Goal: Find specific page/section: Find specific page/section

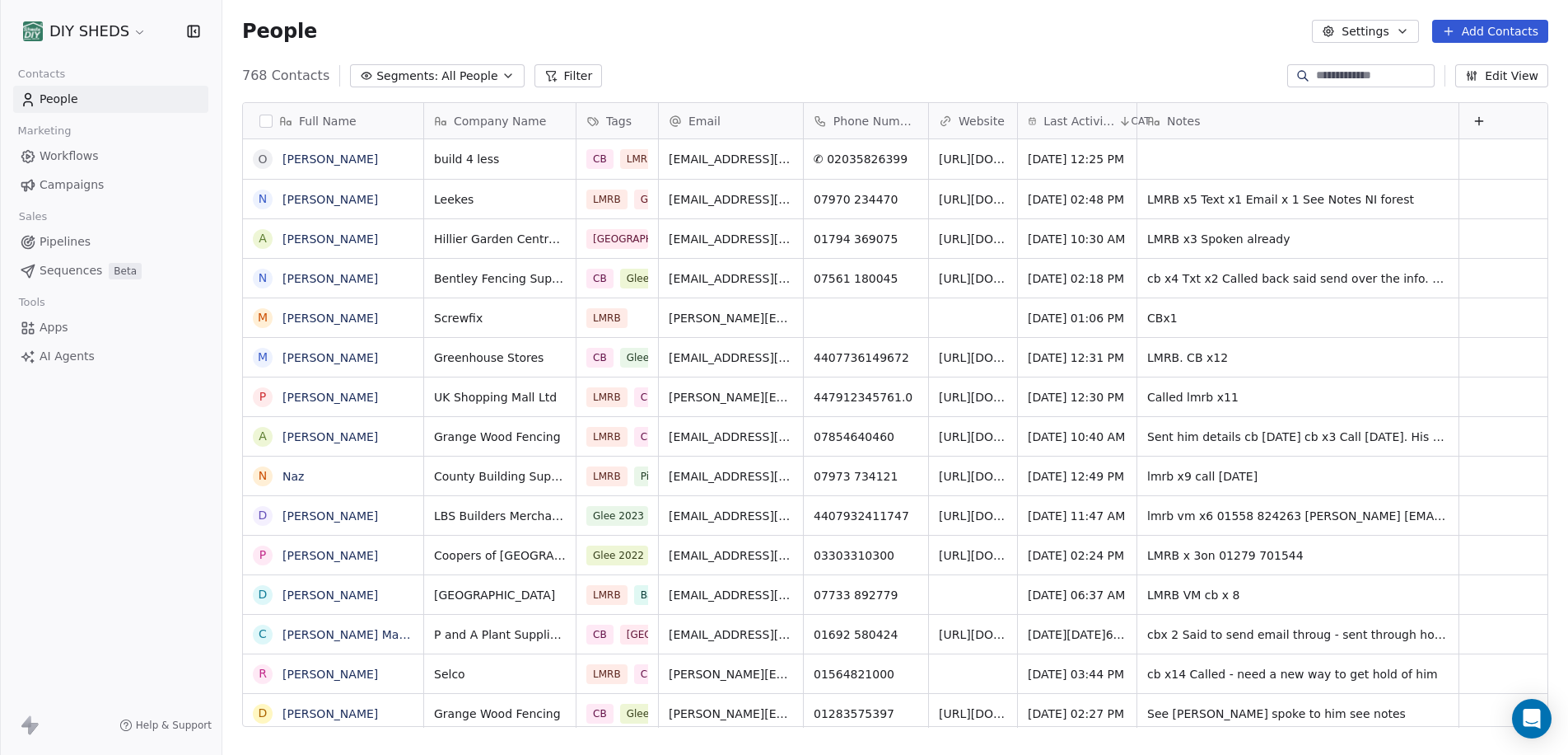
scroll to position [651, 1334]
click at [506, 130] on div "﻿Company Name" at bounding box center [500, 121] width 151 height 36
click at [506, 127] on html "DIY SHEDS Contacts People Marketing Workflows Campaigns Sales Pipelines Sequenc…" at bounding box center [784, 377] width 1568 height 755
click at [1329, 74] on input at bounding box center [1374, 76] width 115 height 16
click at [543, 78] on button "Filter" at bounding box center [569, 76] width 69 height 23
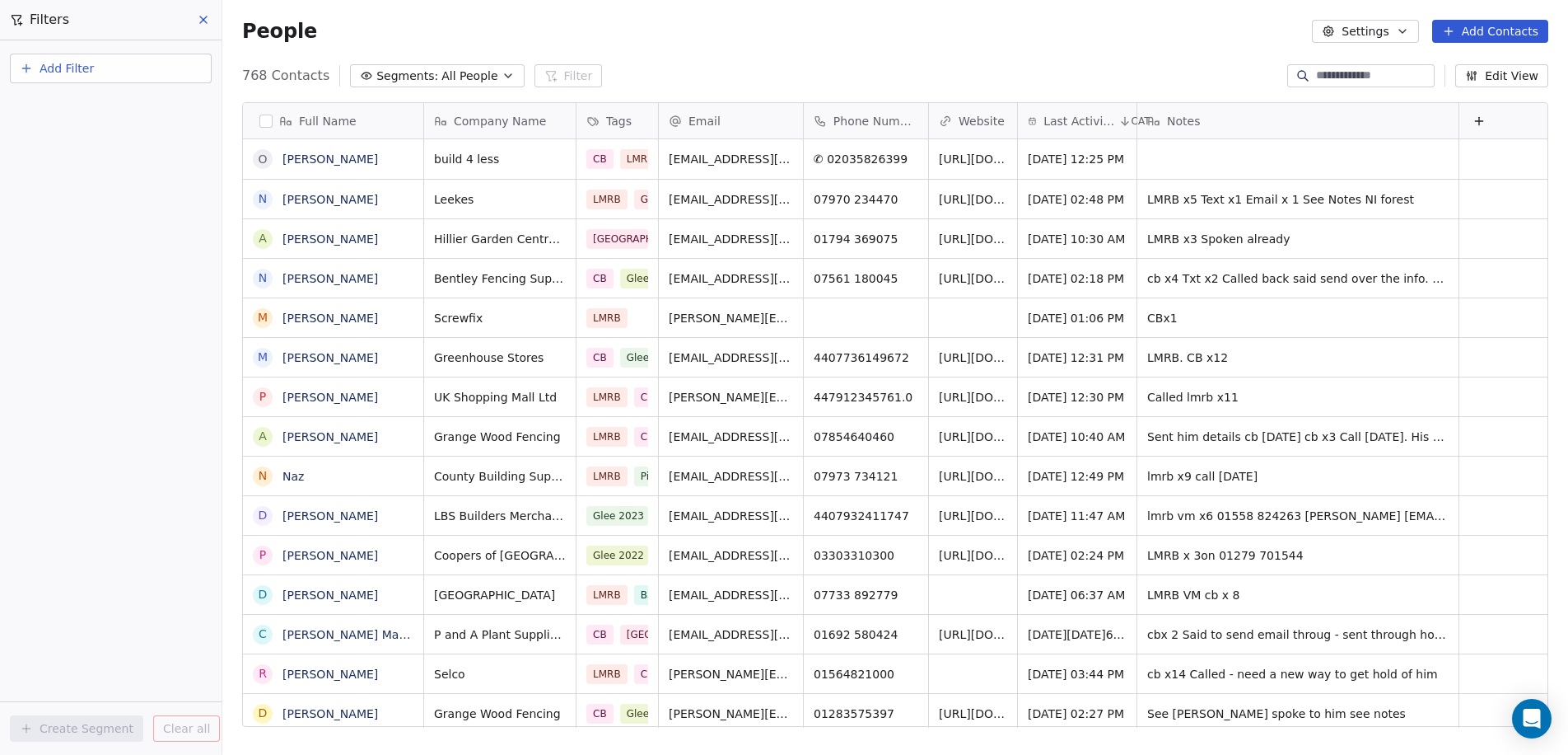
click at [60, 73] on span "Add Filter" at bounding box center [67, 69] width 54 height 17
click at [87, 105] on span "Contact properties" at bounding box center [81, 107] width 107 height 17
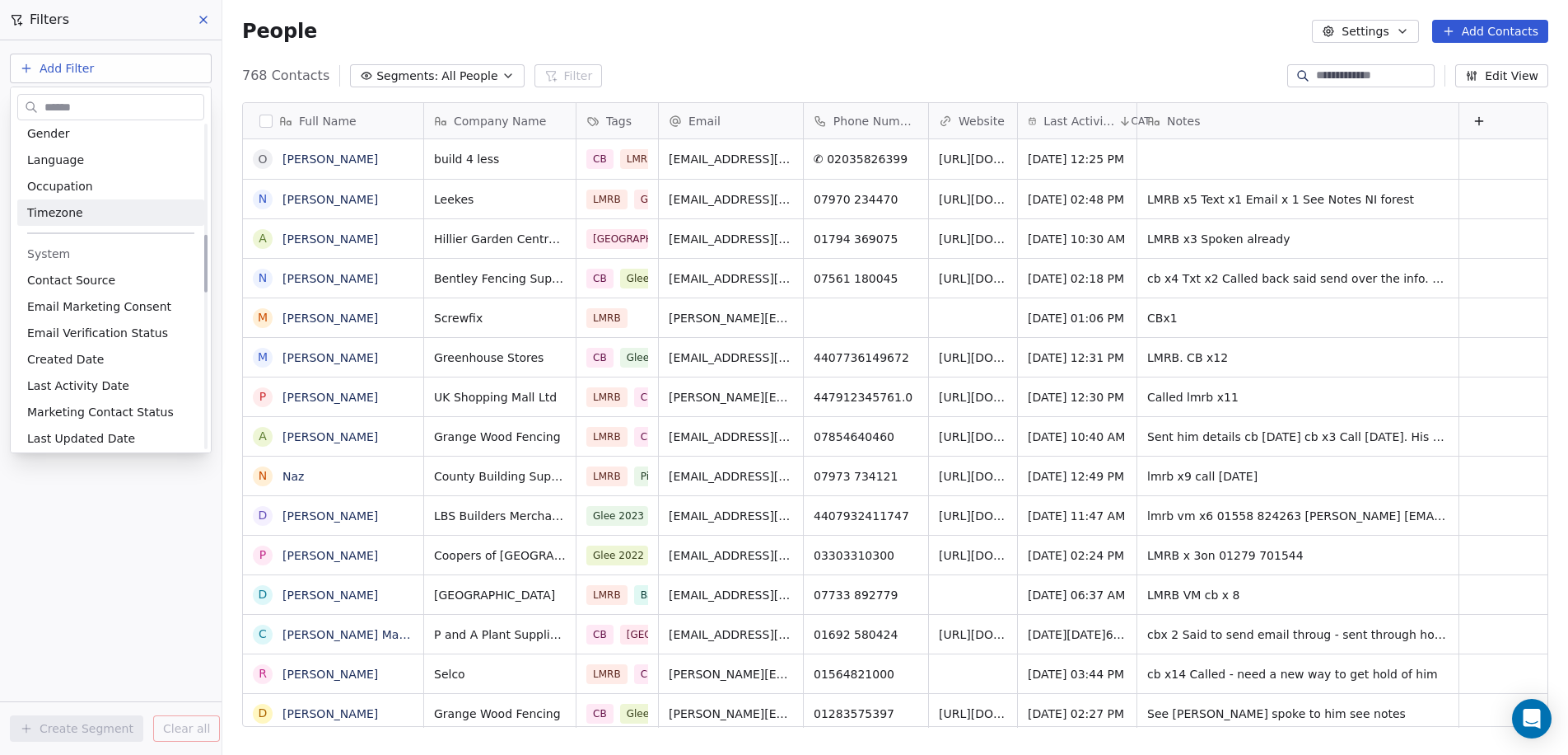
scroll to position [659, 0]
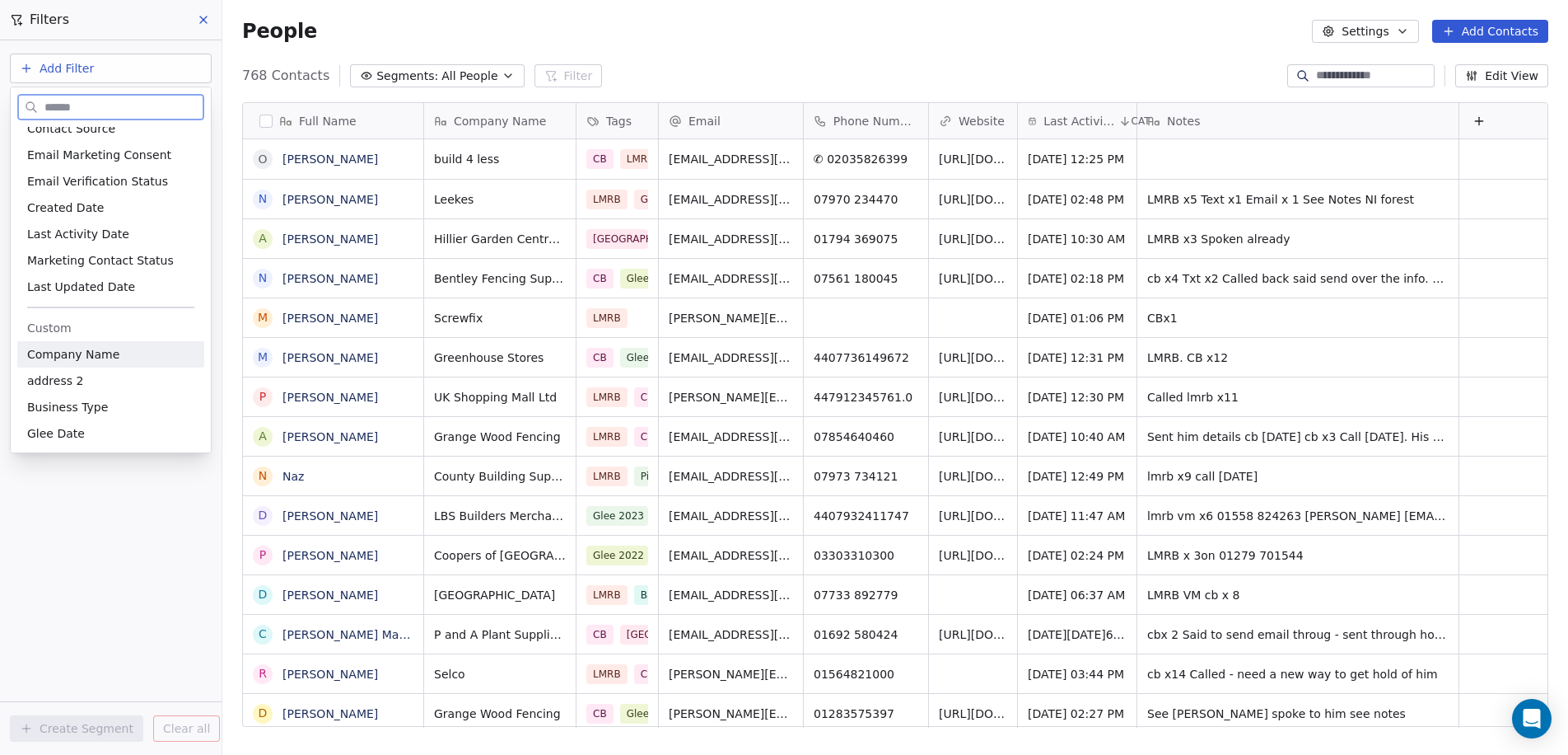
click at [109, 352] on span "﻿Company Name" at bounding box center [73, 353] width 93 height 16
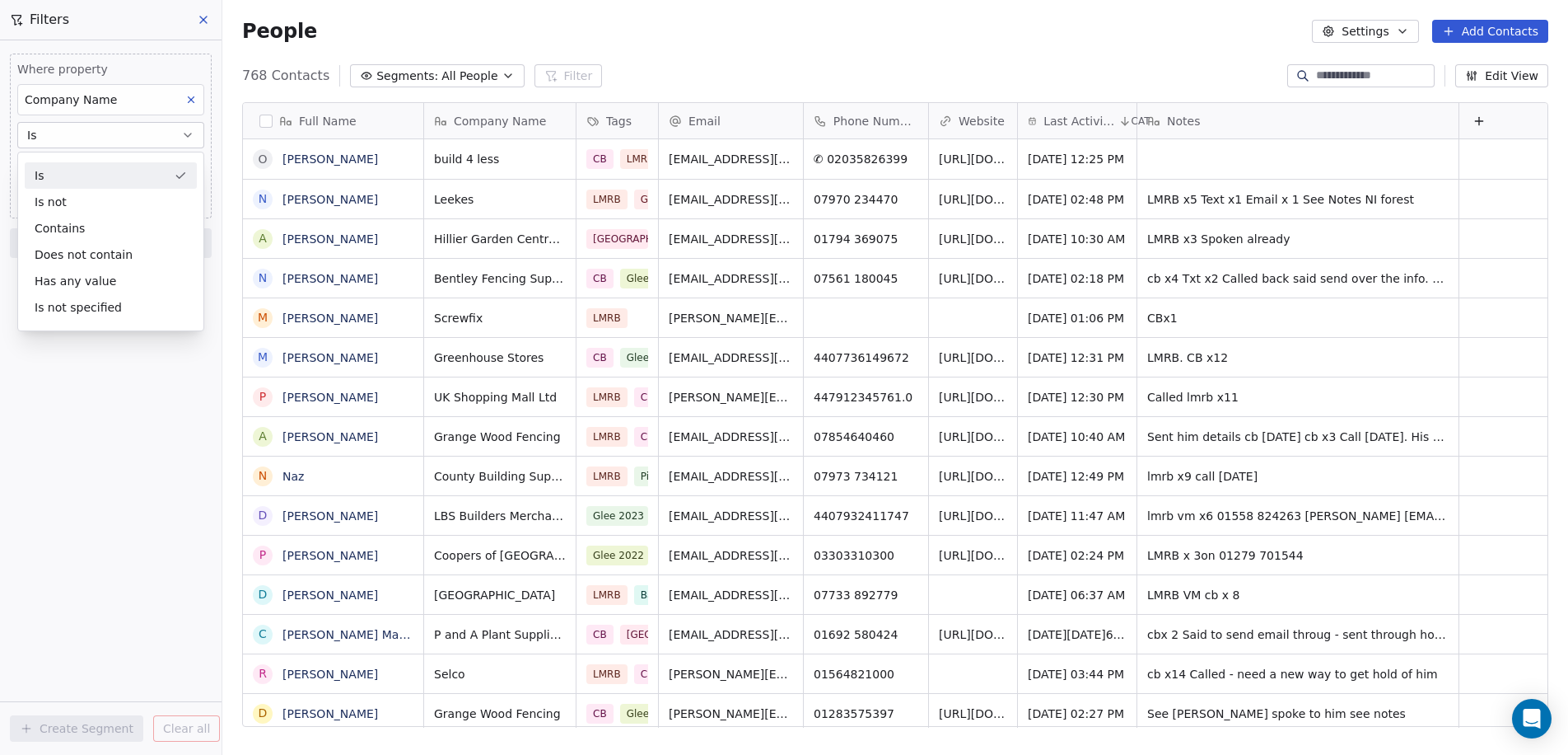
click at [117, 169] on div "Is" at bounding box center [110, 175] width 172 height 26
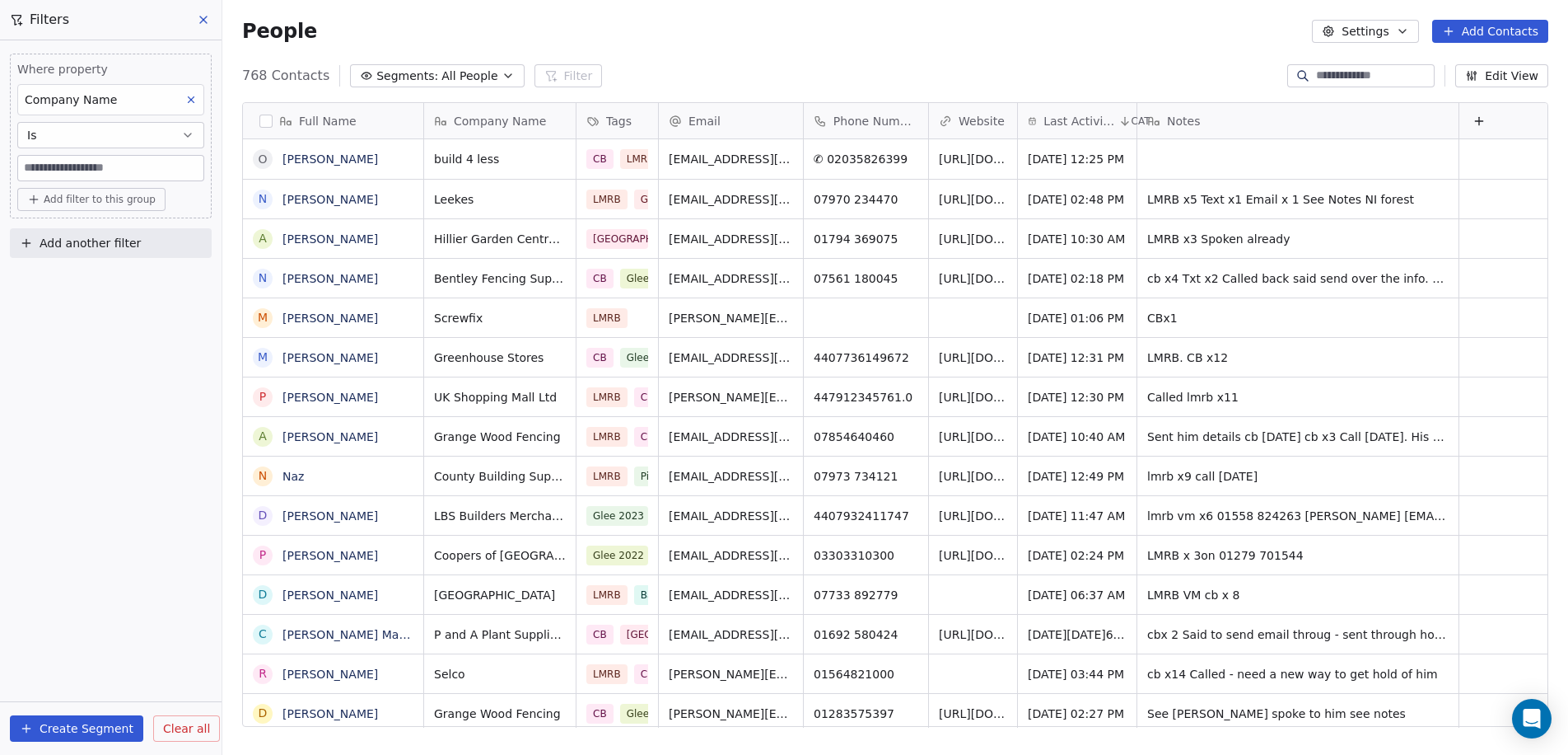
scroll to position [651, 1334]
click at [117, 169] on input at bounding box center [110, 167] width 185 height 25
type input "****"
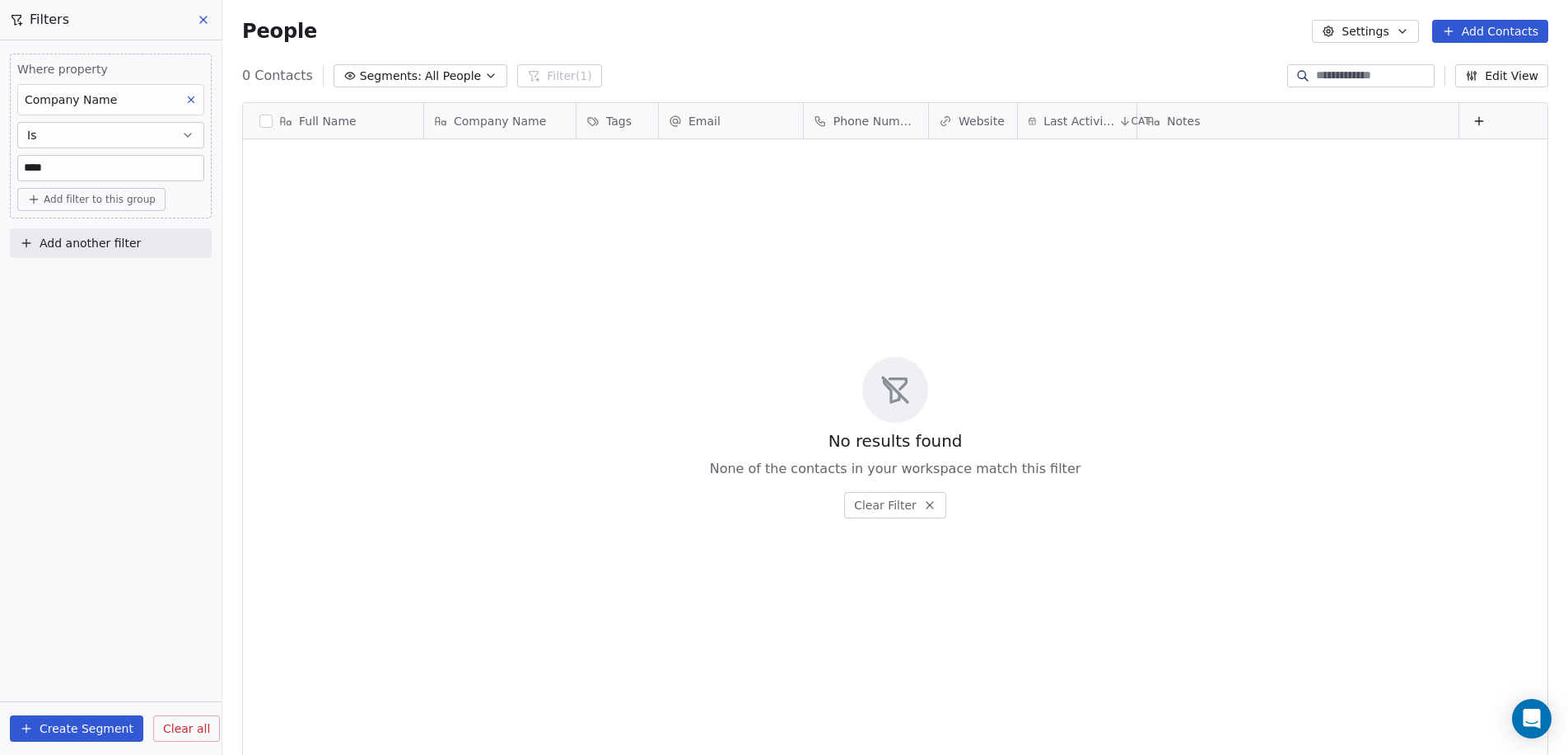
click at [213, 19] on button at bounding box center [204, 20] width 25 height 23
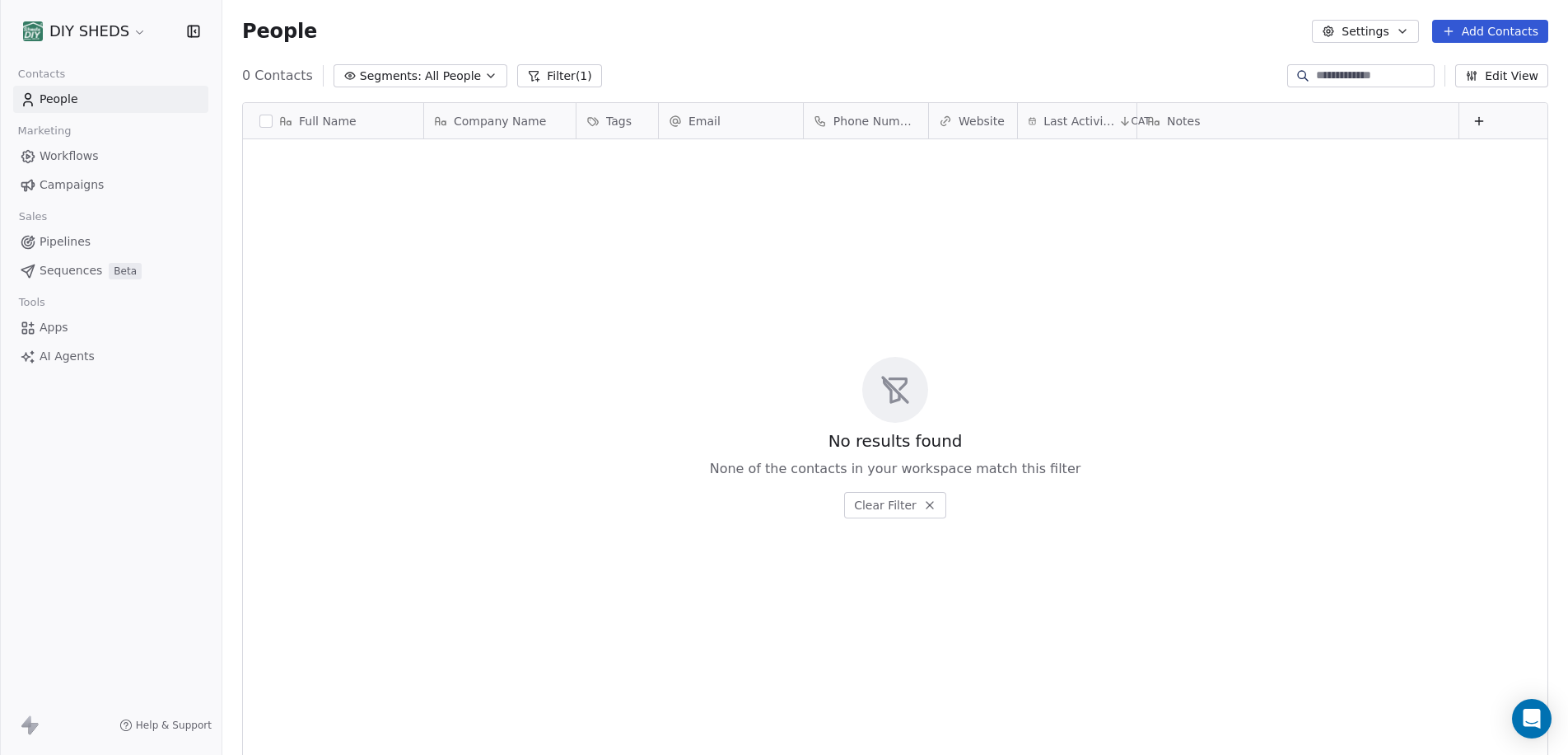
click at [95, 156] on span "Workflows" at bounding box center [70, 156] width 59 height 17
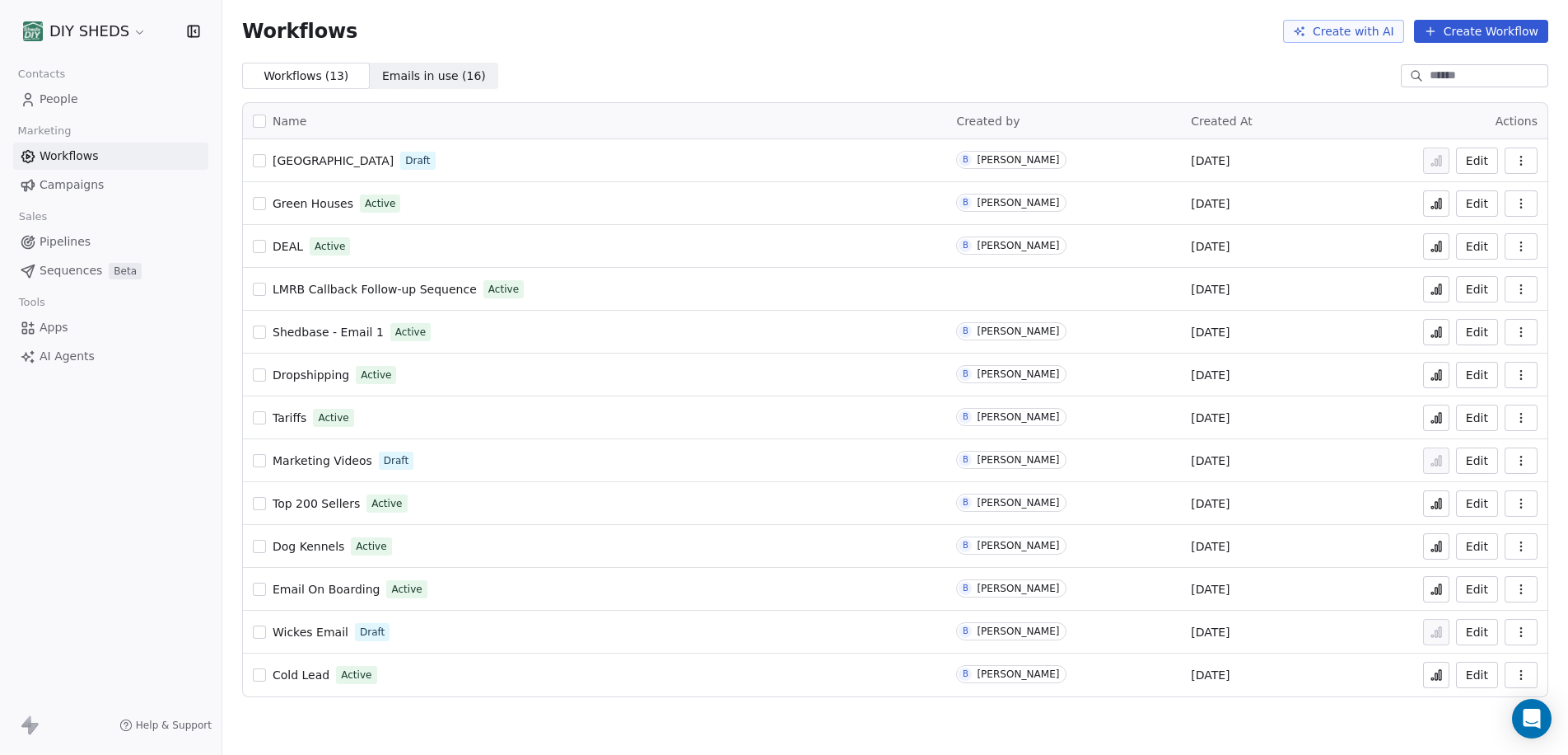
click at [70, 96] on span "People" at bounding box center [59, 99] width 39 height 17
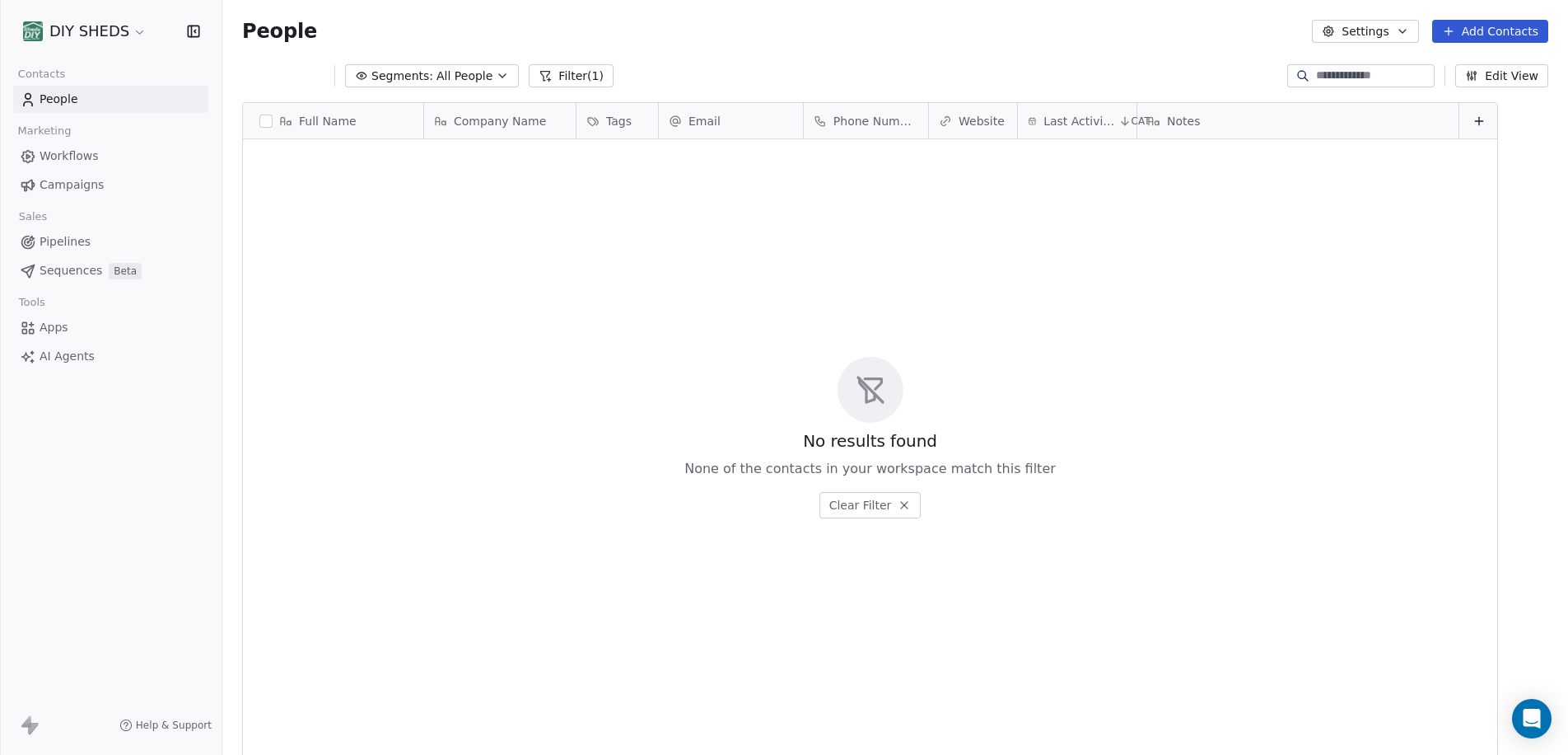
scroll to position [651, 1334]
click at [1371, 69] on input at bounding box center [1374, 76] width 115 height 16
click at [559, 74] on button "Filter (1)" at bounding box center [559, 76] width 85 height 23
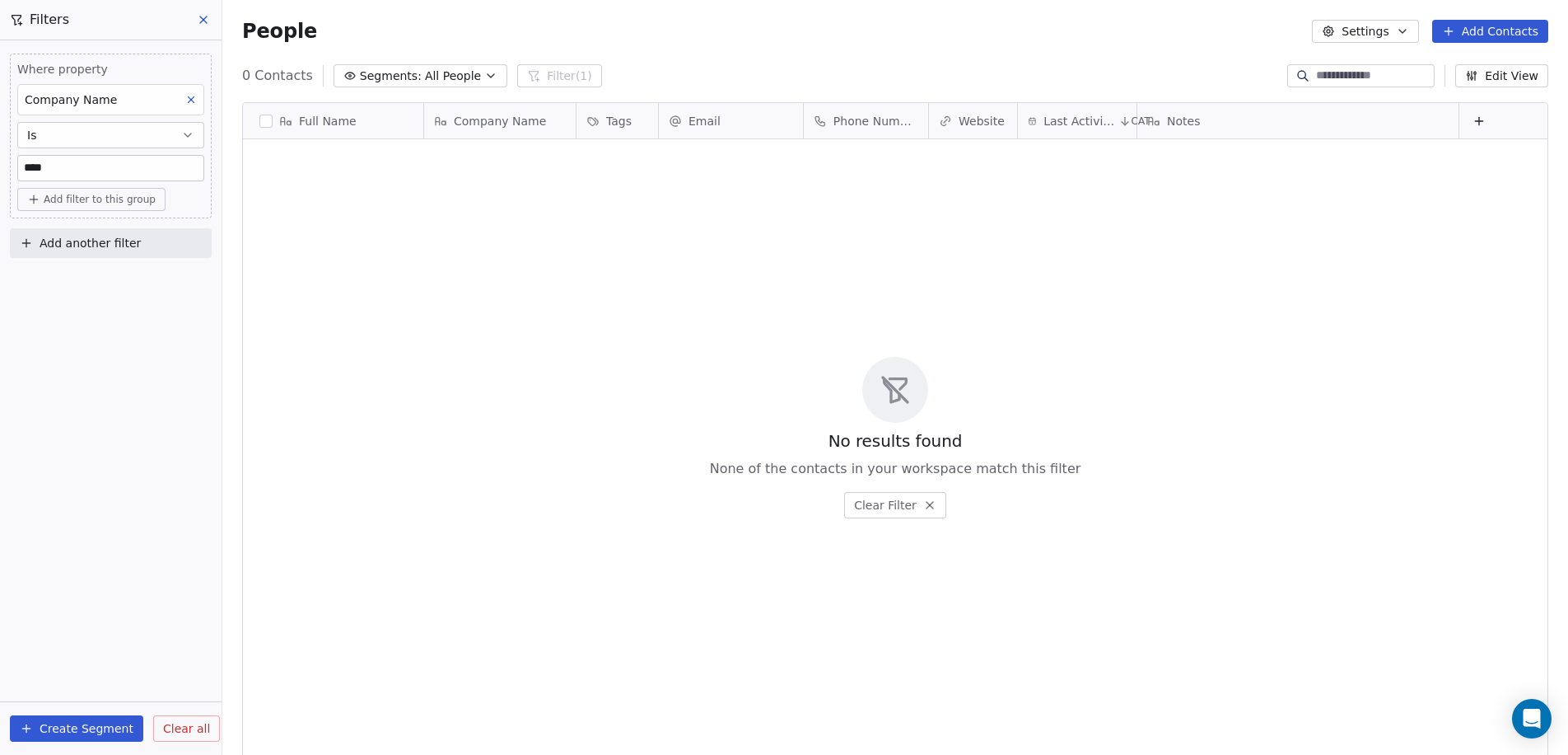
click at [198, 99] on button at bounding box center [190, 99] width 21 height 21
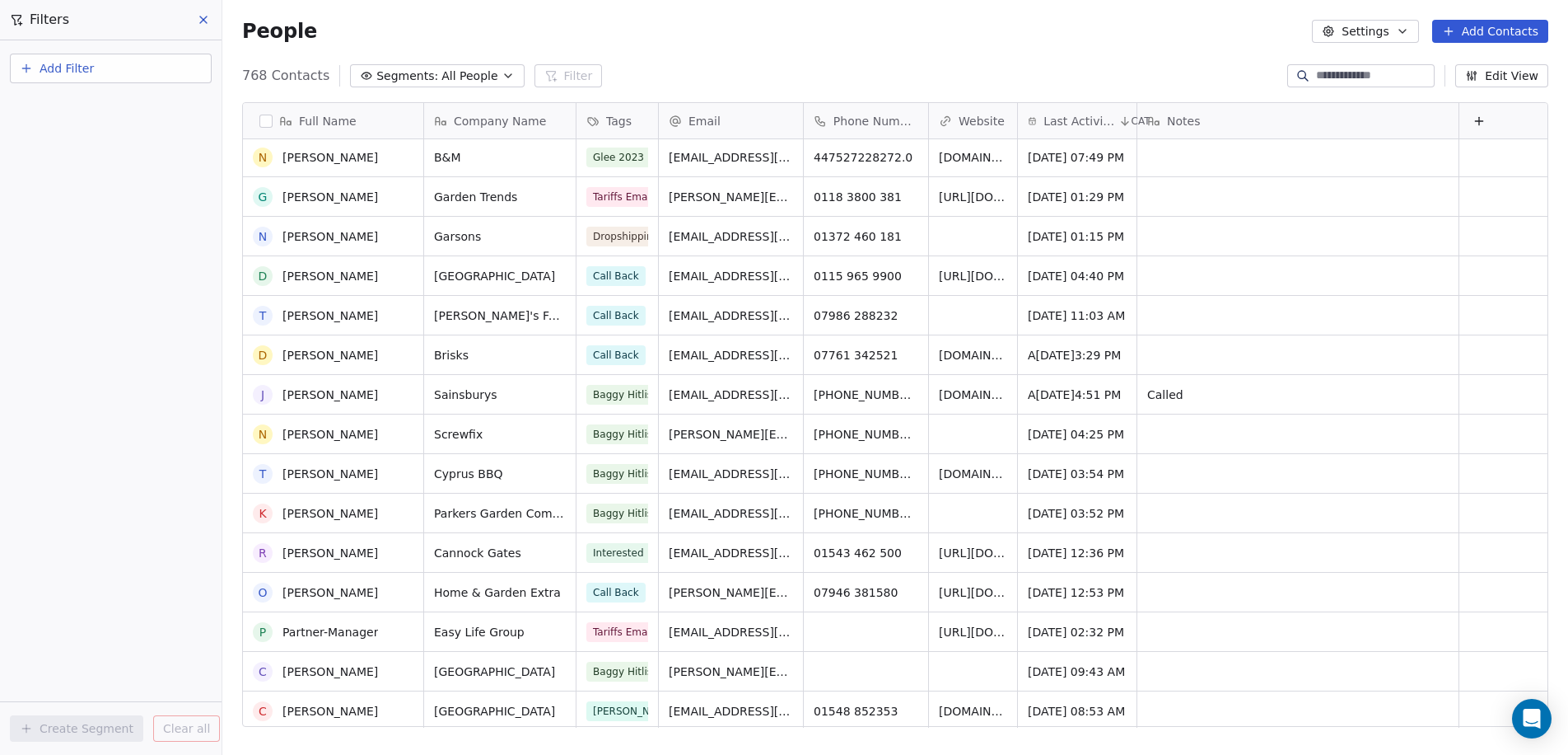
scroll to position [4119, 0]
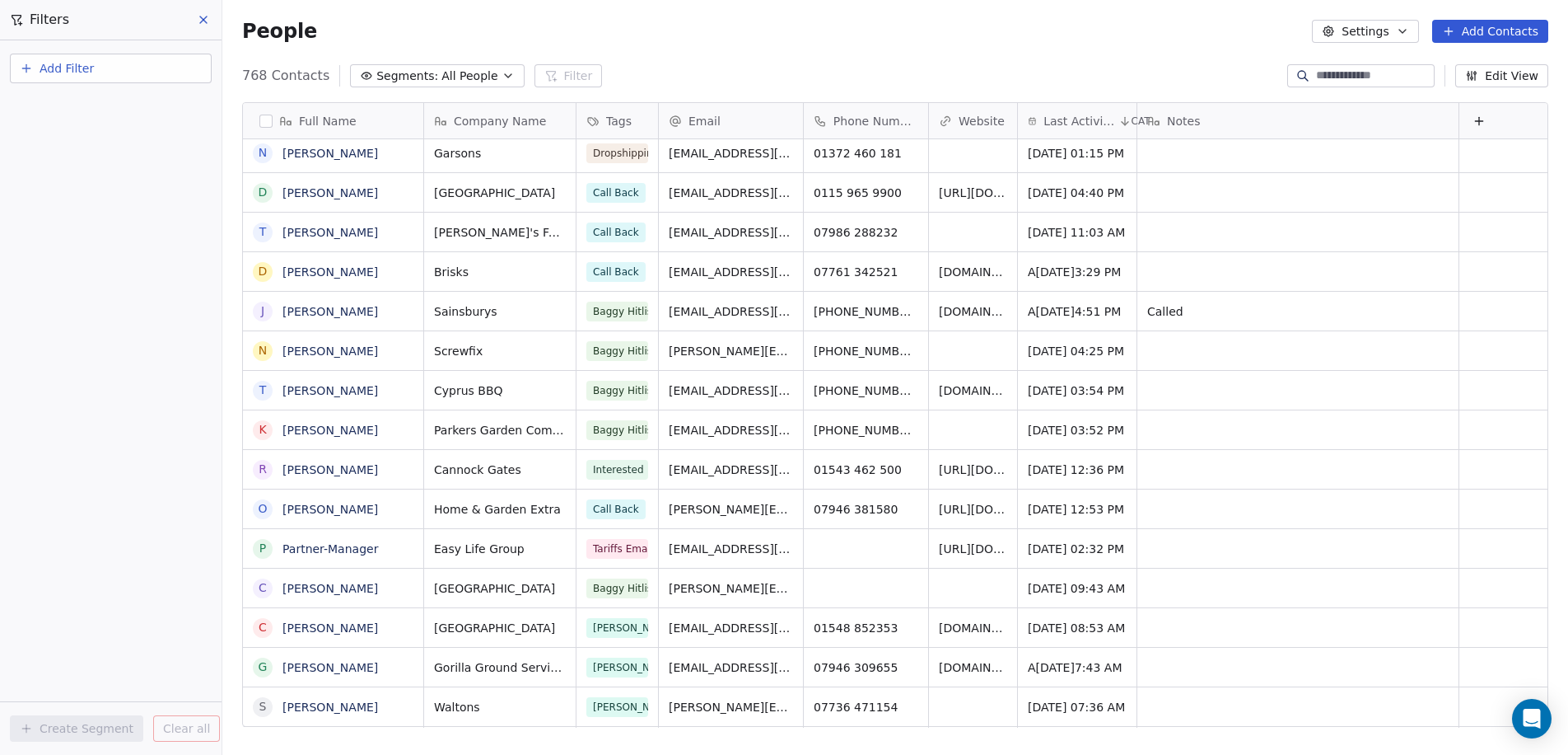
click at [1320, 82] on input at bounding box center [1374, 76] width 115 height 16
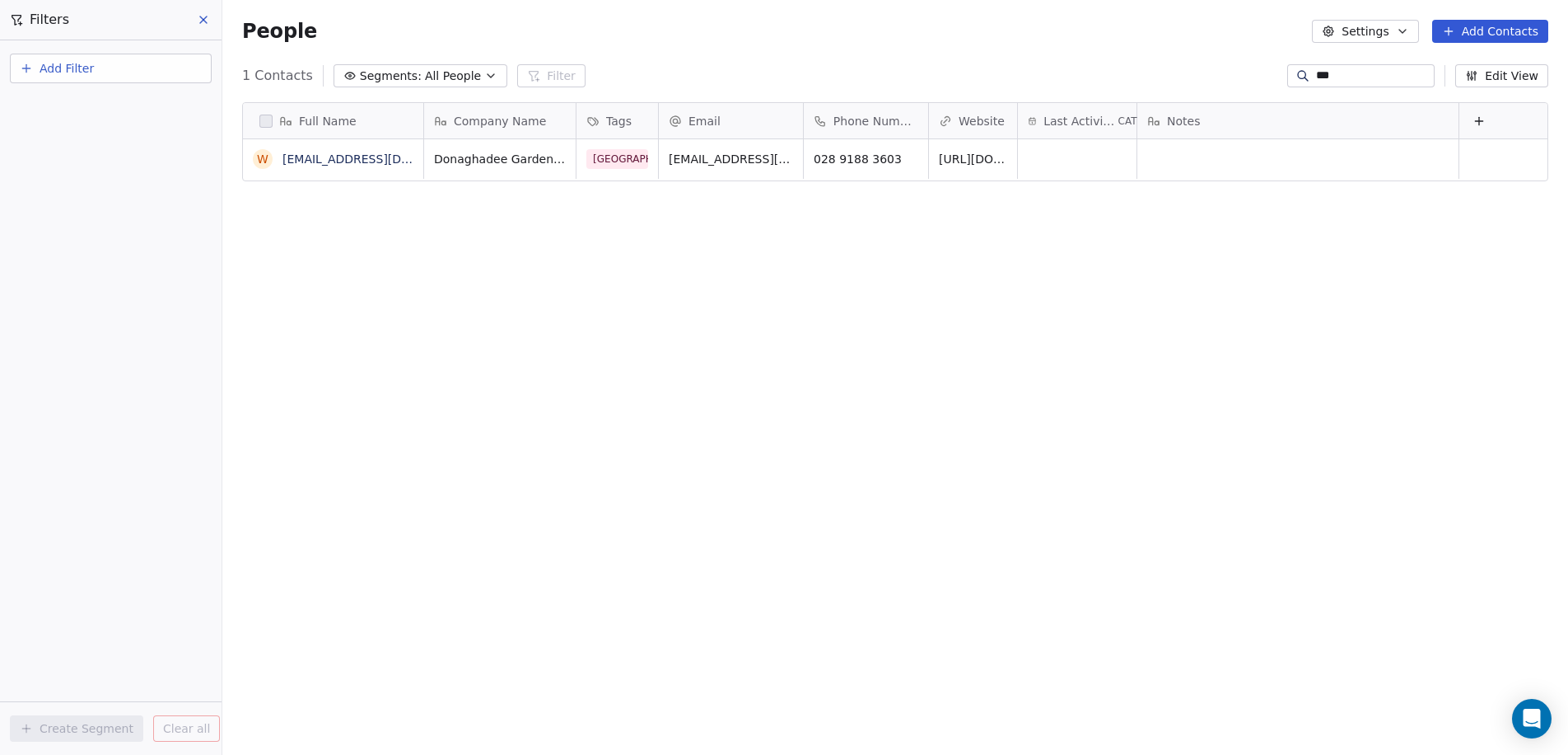
scroll to position [0, 0]
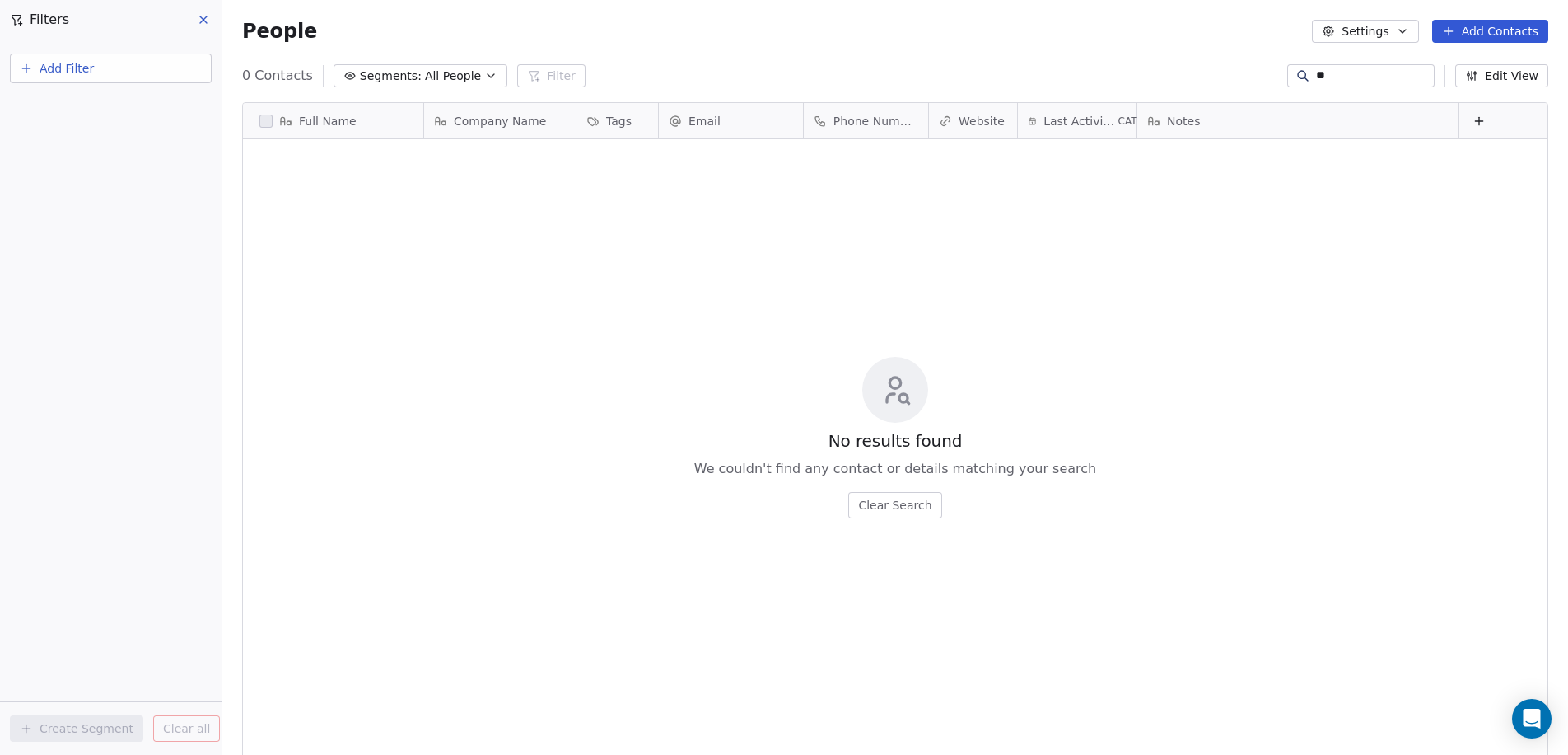
type input "*"
